Goal: Transaction & Acquisition: Subscribe to service/newsletter

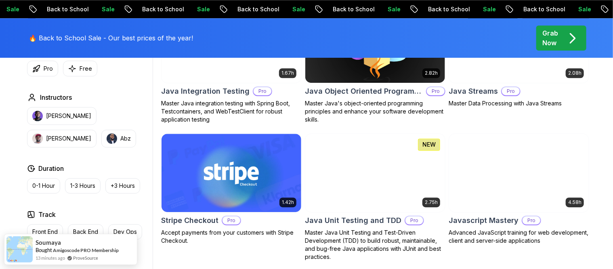
scroll to position [1060, 0]
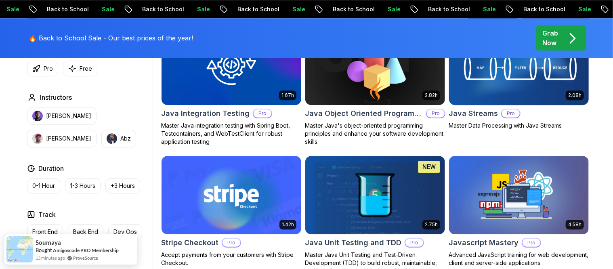
click at [483, 113] on h2 "Java Streams" at bounding box center [473, 113] width 49 height 11
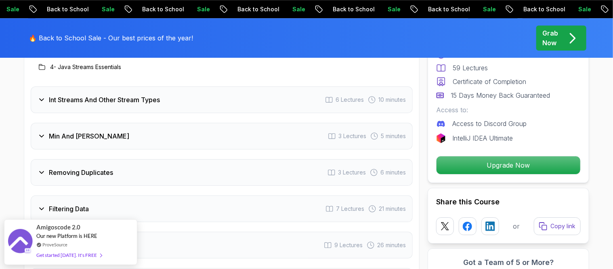
scroll to position [1211, 0]
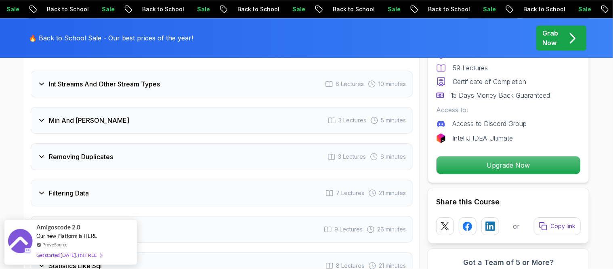
click at [42, 80] on icon at bounding box center [42, 84] width 8 height 8
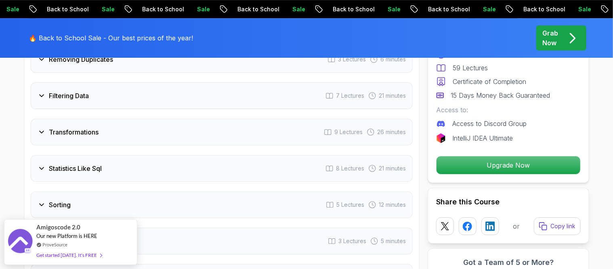
scroll to position [1363, 0]
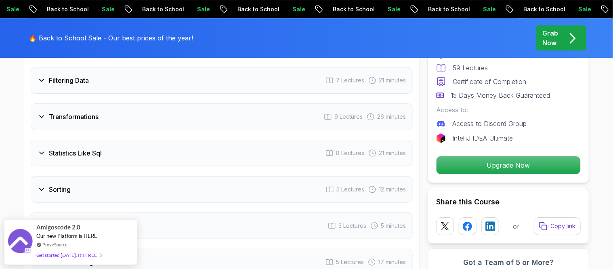
click at [42, 149] on icon at bounding box center [42, 153] width 8 height 8
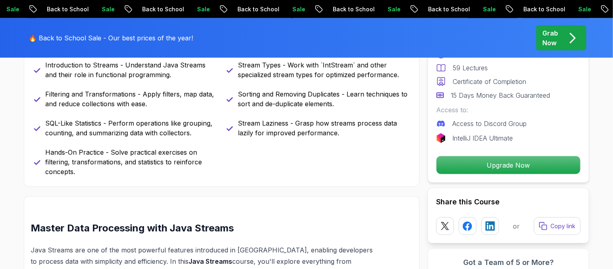
scroll to position [338, 0]
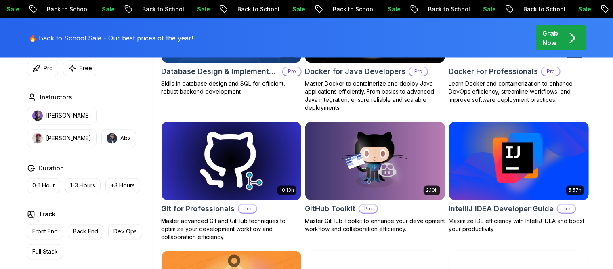
scroll to position [454, 0]
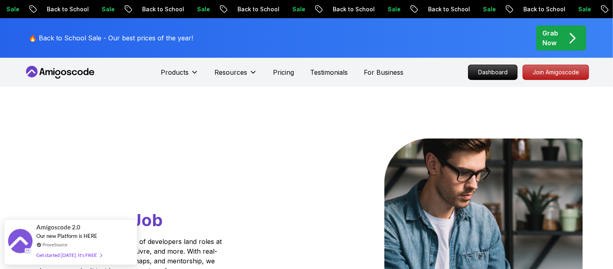
click at [80, 71] on icon at bounding box center [80, 72] width 5 height 5
click at [530, 71] on p "Join Amigoscode" at bounding box center [556, 72] width 63 height 14
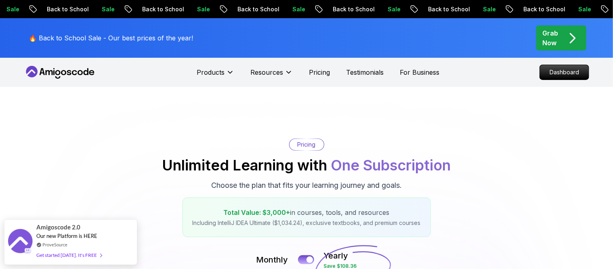
click at [58, 69] on icon at bounding box center [60, 72] width 73 height 13
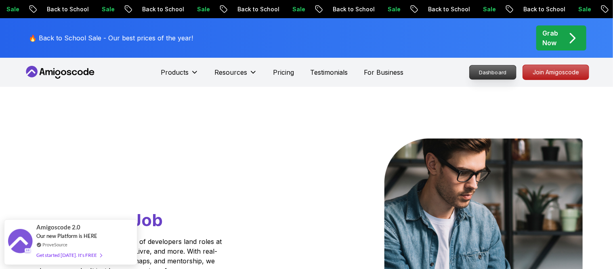
click at [501, 72] on p "Dashboard" at bounding box center [493, 72] width 46 height 14
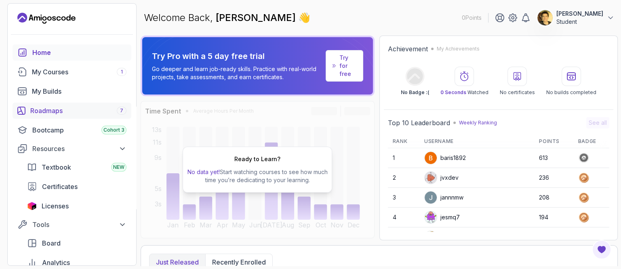
click at [47, 112] on div "Roadmaps 7" at bounding box center [78, 111] width 96 height 10
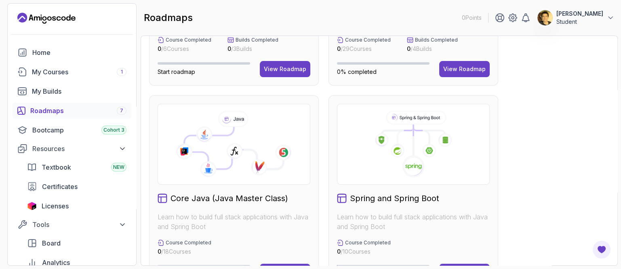
scroll to position [252, 0]
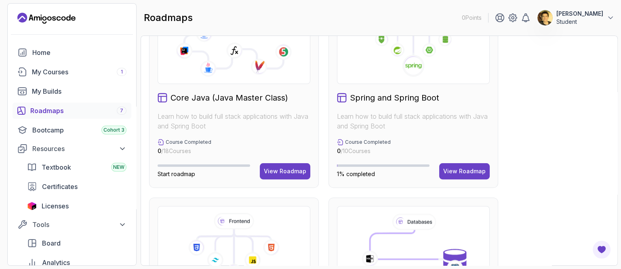
click at [388, 75] on icon at bounding box center [413, 43] width 139 height 67
click at [453, 170] on div "View Roadmap" at bounding box center [464, 171] width 42 height 8
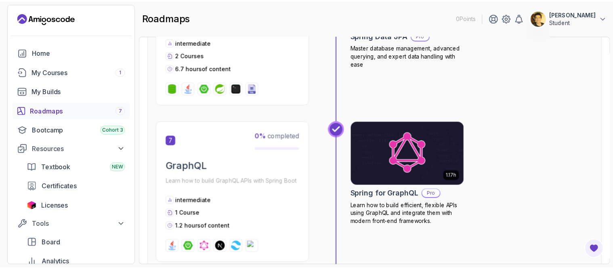
scroll to position [1119, 0]
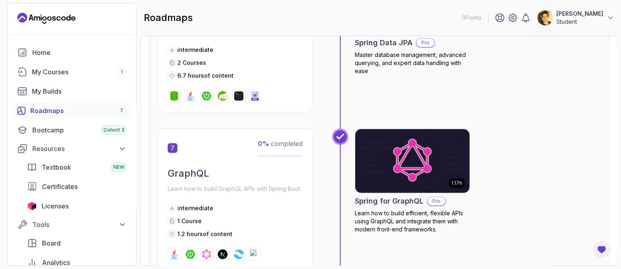
click at [439, 153] on img at bounding box center [412, 160] width 120 height 67
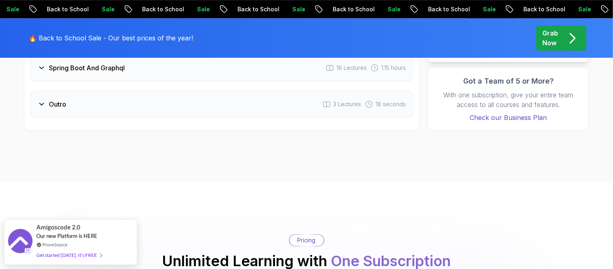
scroll to position [1161, 0]
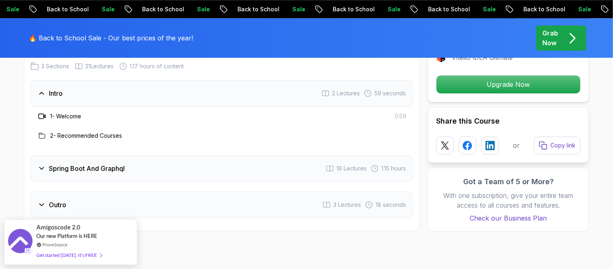
click at [42, 164] on icon at bounding box center [42, 168] width 8 height 8
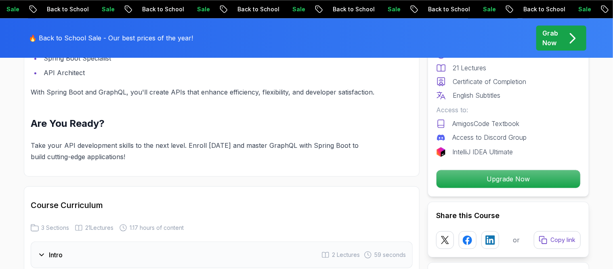
scroll to position [959, 0]
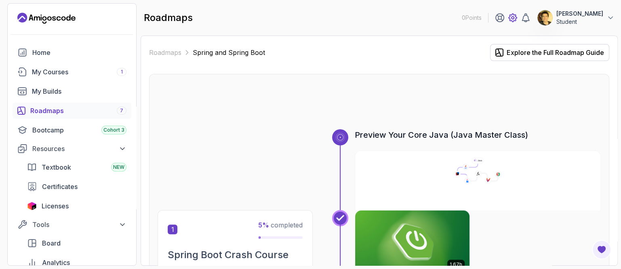
click at [514, 19] on icon at bounding box center [512, 18] width 2 height 2
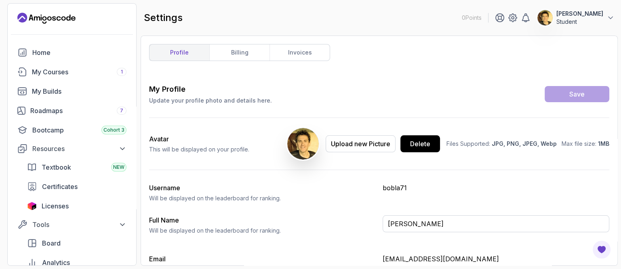
scroll to position [46, 0]
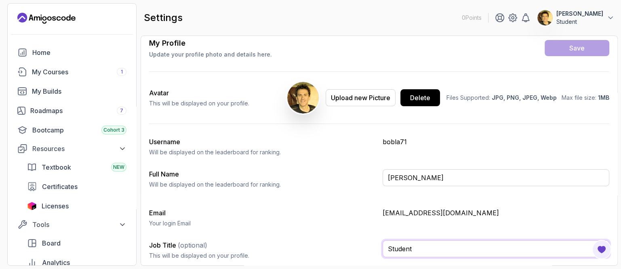
click at [445, 246] on input "Student" at bounding box center [495, 248] width 227 height 17
click at [292, 222] on p "Your login Email" at bounding box center [262, 223] width 227 height 8
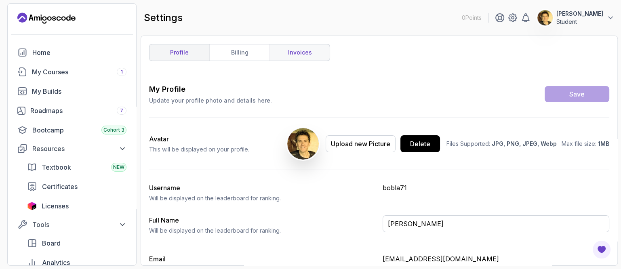
click at [297, 51] on link "invoices" at bounding box center [299, 52] width 60 height 16
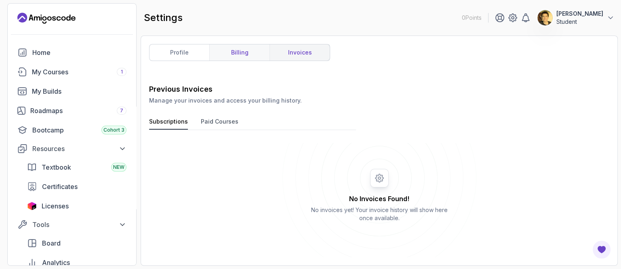
click at [238, 48] on link "billing" at bounding box center [239, 52] width 60 height 16
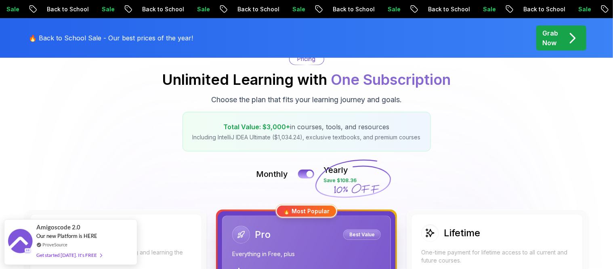
scroll to position [101, 0]
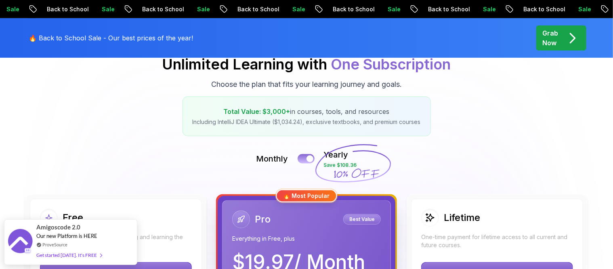
click at [302, 157] on button at bounding box center [306, 158] width 17 height 9
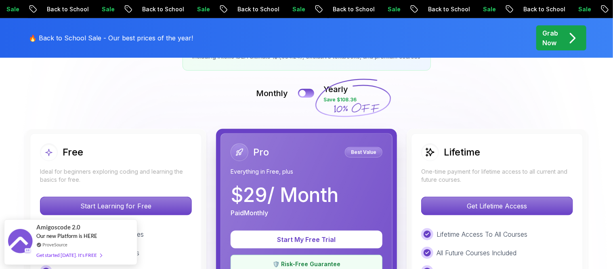
scroll to position [151, 0]
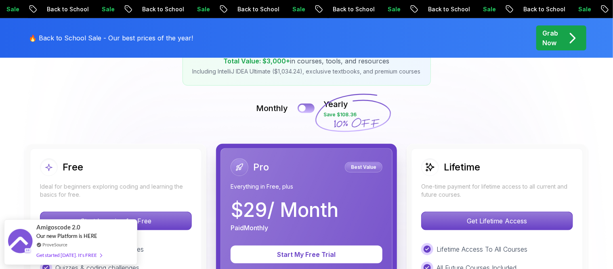
click at [310, 108] on button at bounding box center [306, 107] width 17 height 9
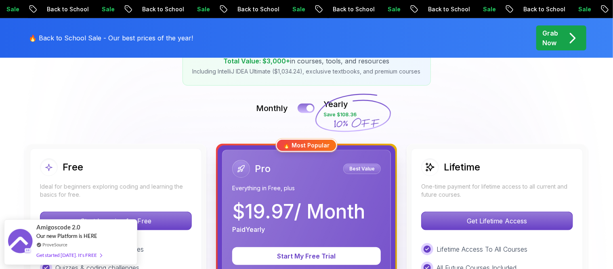
click at [302, 107] on button at bounding box center [306, 107] width 17 height 9
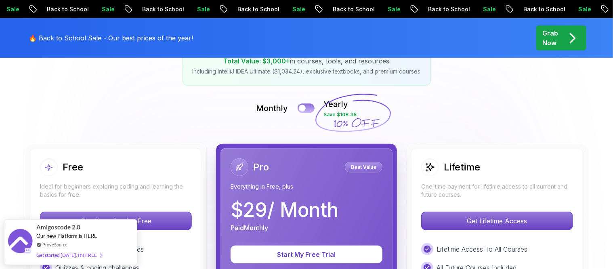
click at [309, 107] on button at bounding box center [306, 107] width 17 height 9
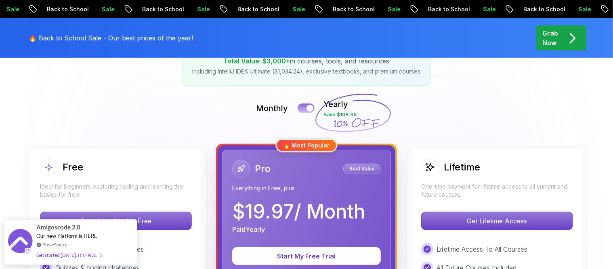
click at [303, 108] on button at bounding box center [306, 107] width 17 height 9
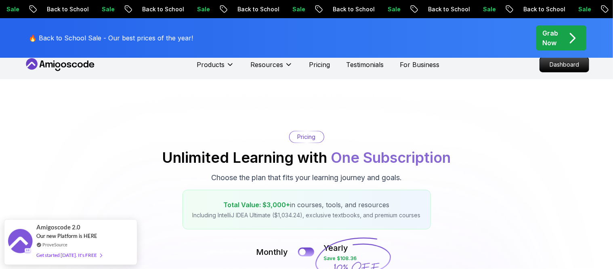
scroll to position [0, 0]
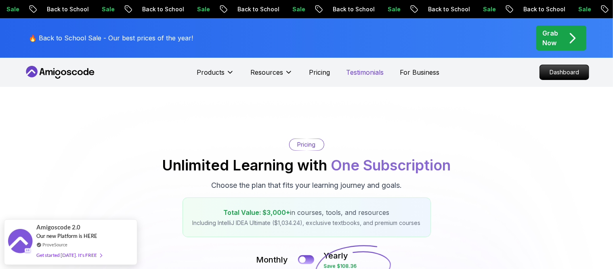
click at [363, 73] on p "Testimonials" at bounding box center [365, 72] width 38 height 10
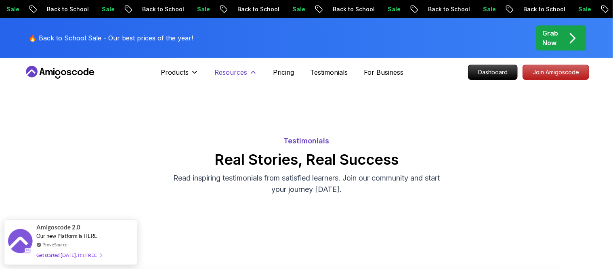
click at [252, 71] on icon at bounding box center [253, 72] width 8 height 8
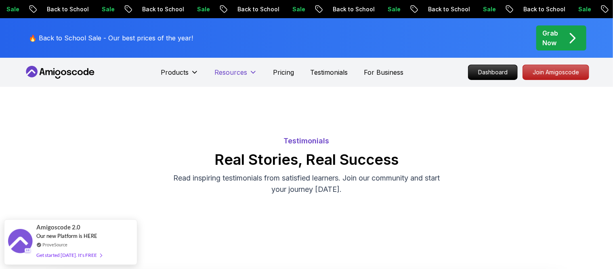
click at [220, 72] on p "Resources" at bounding box center [231, 72] width 33 height 10
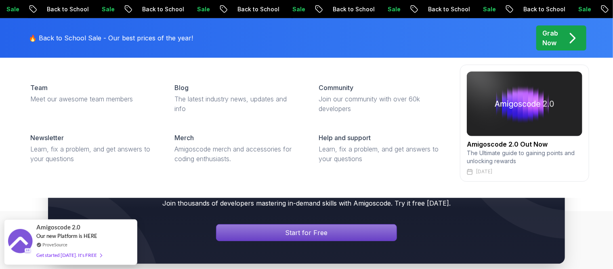
scroll to position [101, 0]
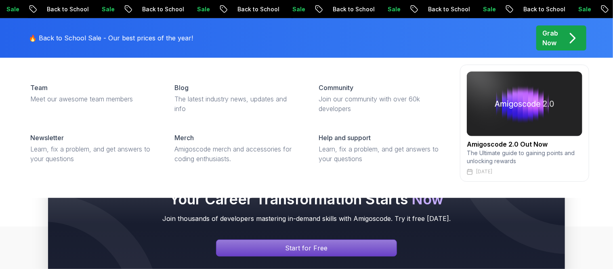
click at [521, 109] on img at bounding box center [524, 103] width 115 height 65
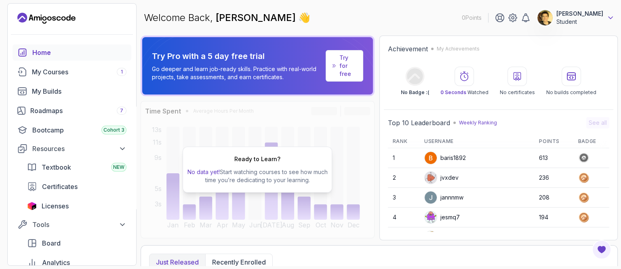
click at [610, 17] on icon at bounding box center [610, 18] width 8 height 8
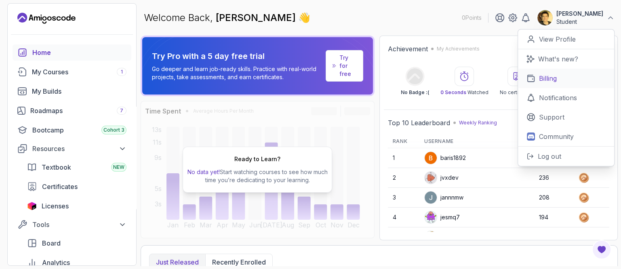
click at [548, 79] on p "Billing" at bounding box center [548, 78] width 18 height 10
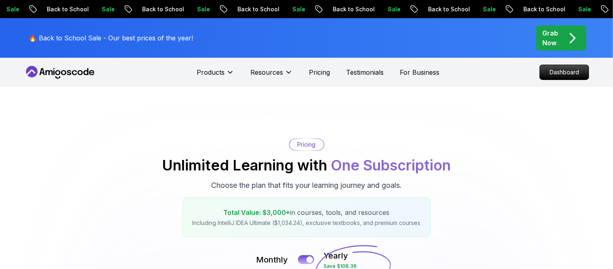
scroll to position [151, 0]
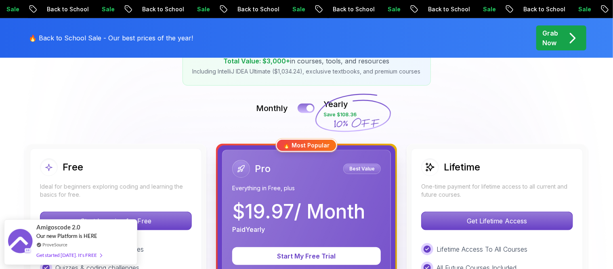
click at [300, 107] on button at bounding box center [306, 107] width 17 height 9
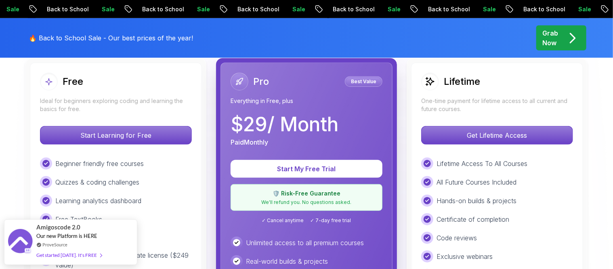
scroll to position [252, 0]
